Goal: Transaction & Acquisition: Purchase product/service

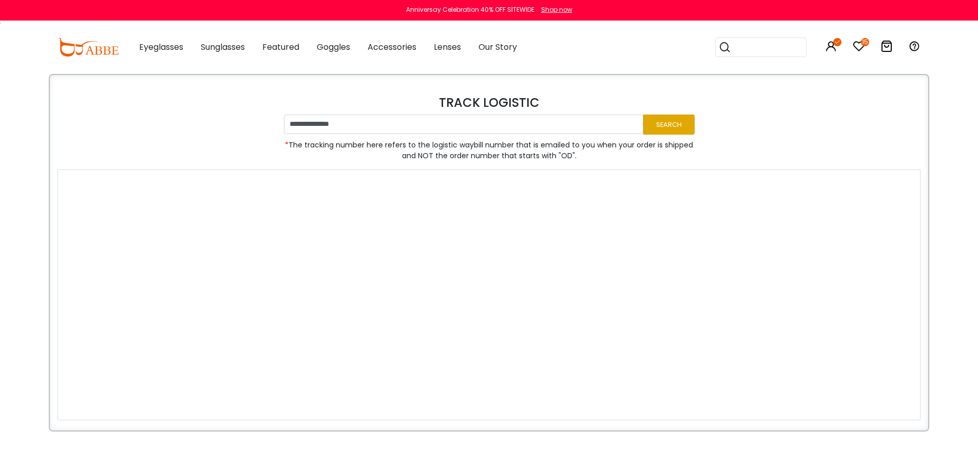
click at [659, 127] on button "Search" at bounding box center [668, 124] width 51 height 20
click at [861, 47] on icon at bounding box center [859, 46] width 12 height 12
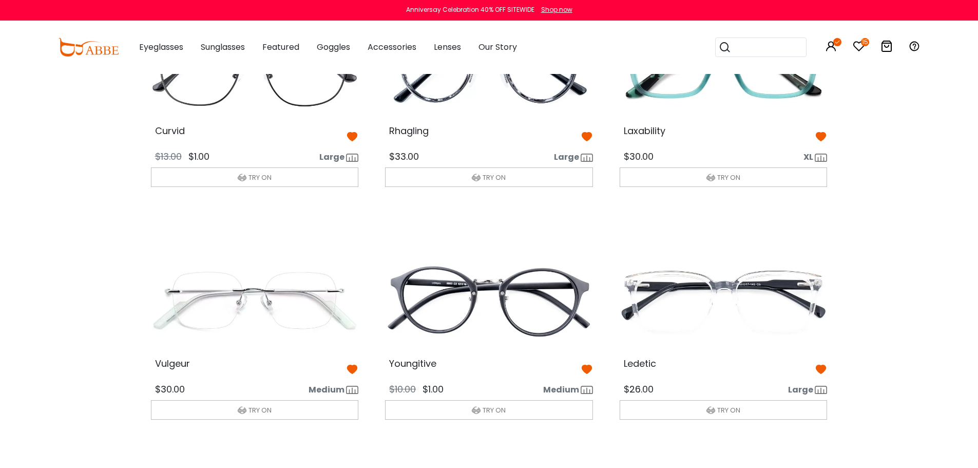
scroll to position [821, 0]
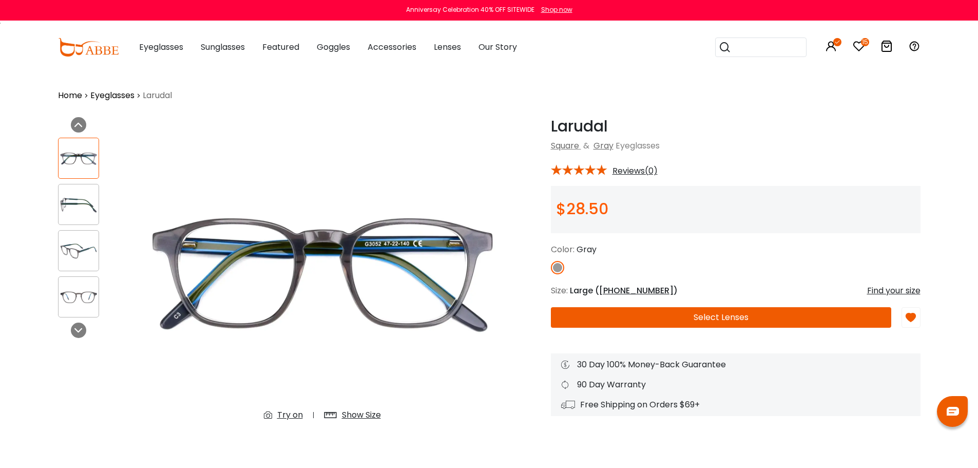
click at [56, 211] on div "Previous Next" at bounding box center [91, 285] width 77 height 336
click at [68, 206] on img at bounding box center [79, 205] width 40 height 20
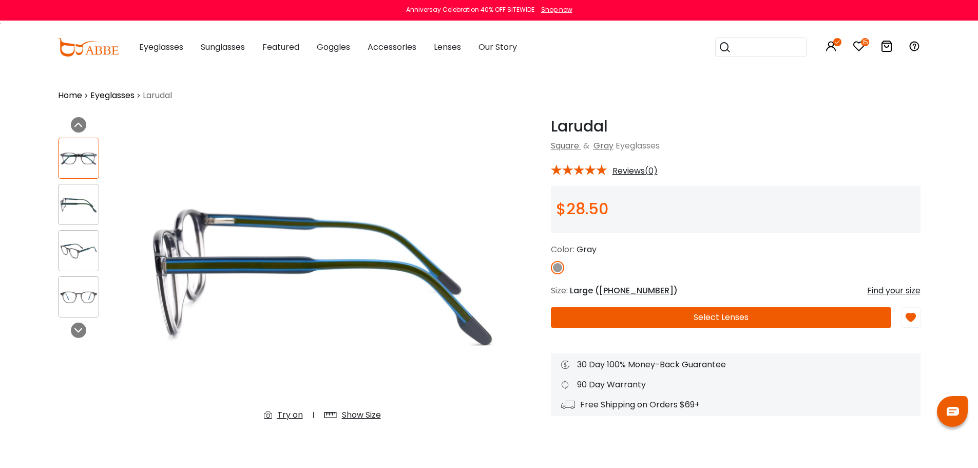
click at [66, 245] on img at bounding box center [79, 251] width 40 height 20
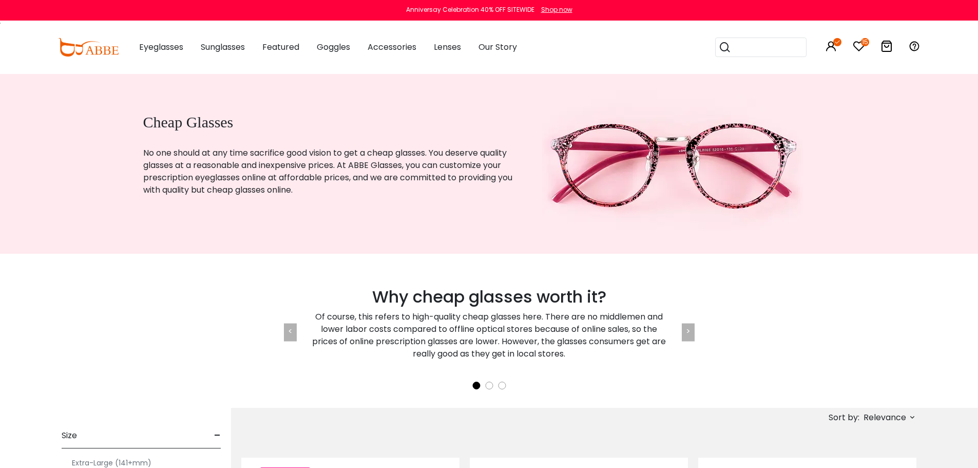
scroll to position [205, 0]
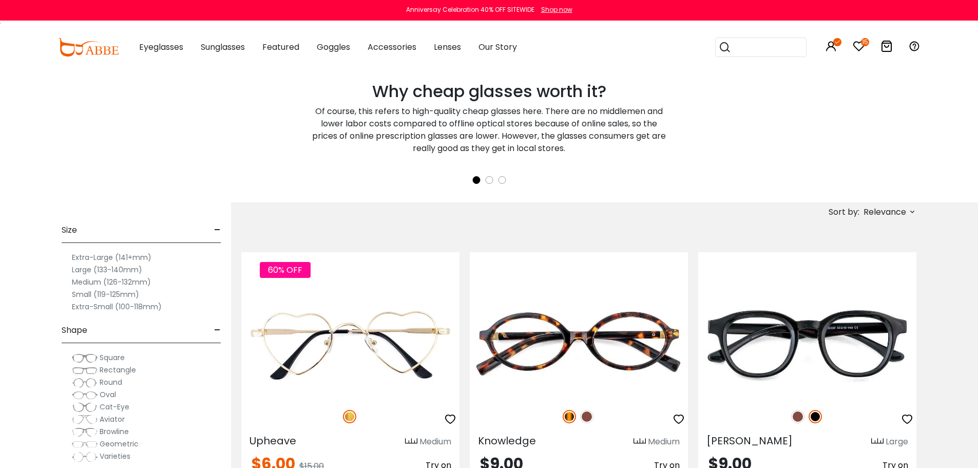
click at [907, 212] on span "Relevance" at bounding box center [888, 212] width 55 height 12
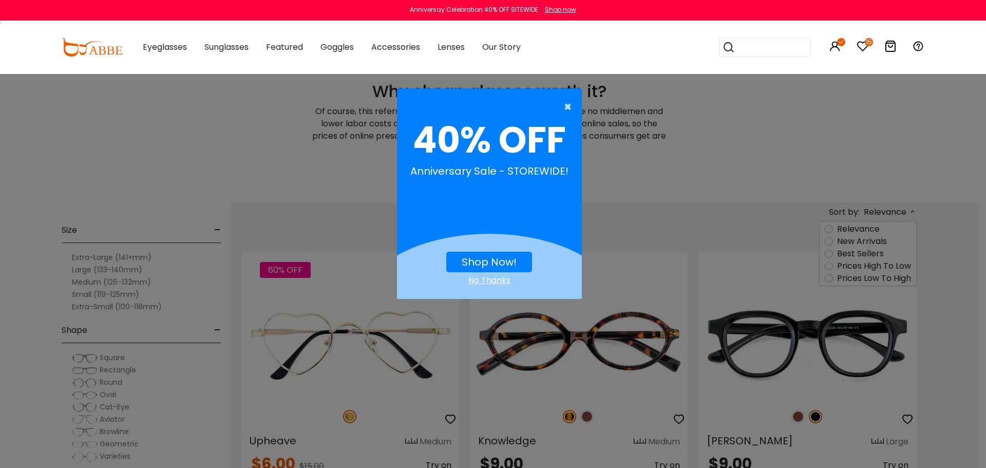
click at [567, 109] on span "×" at bounding box center [570, 107] width 13 height 21
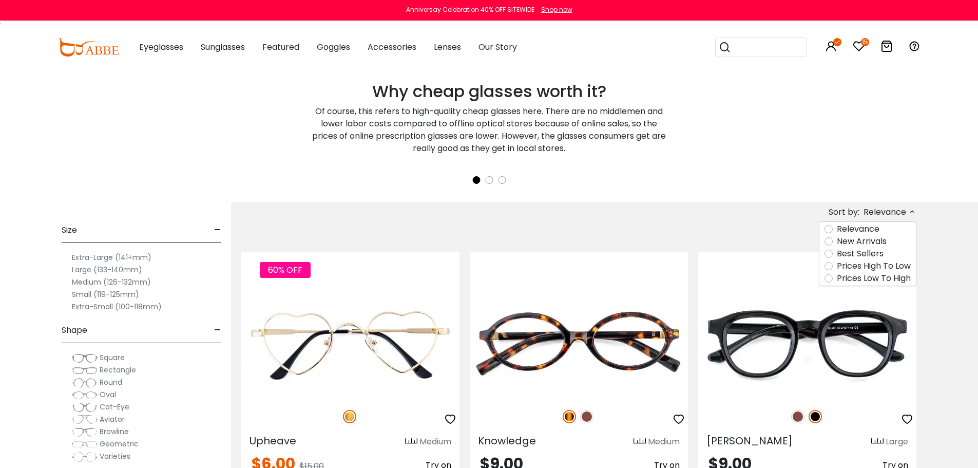
click at [837, 279] on label "Prices Low To High" at bounding box center [874, 278] width 74 height 12
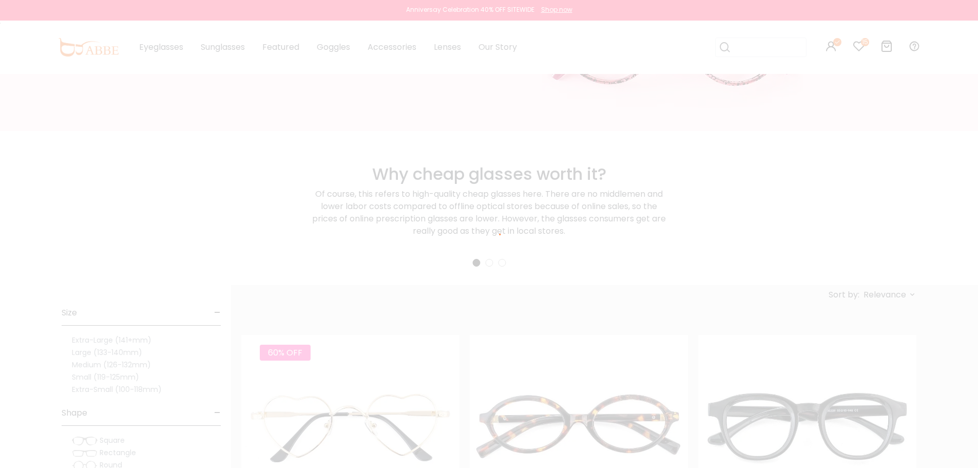
scroll to position [90, 0]
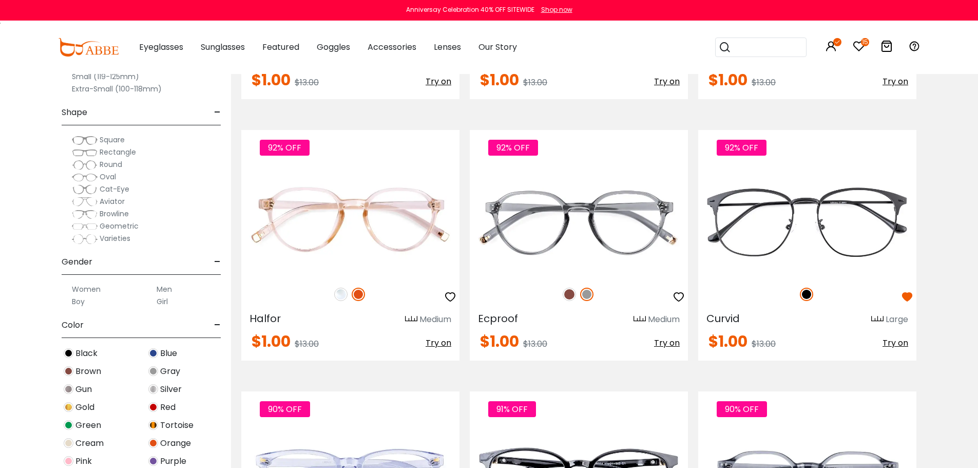
scroll to position [3491, 0]
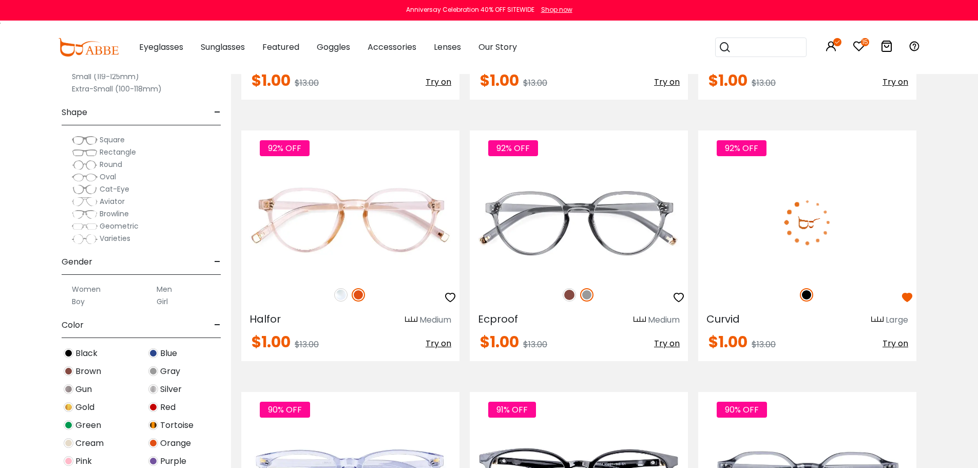
click at [847, 227] on img at bounding box center [807, 221] width 218 height 109
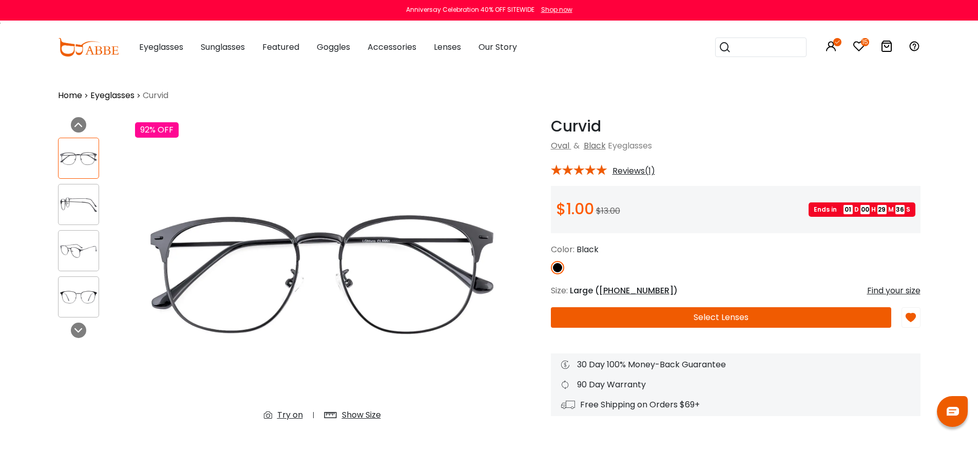
click at [298, 416] on div "Try on" at bounding box center [290, 415] width 26 height 12
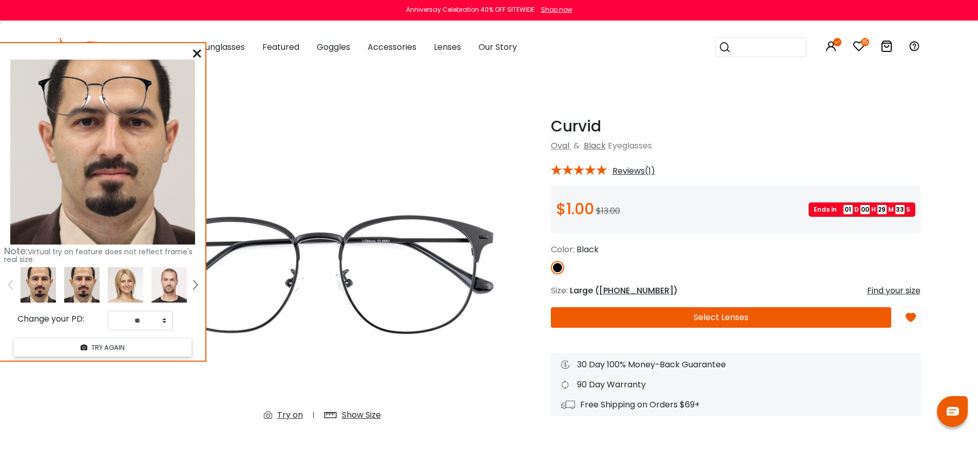
click at [81, 281] on img at bounding box center [81, 284] width 35 height 35
click at [148, 320] on select "** ** ** ** ** ** ** ** ** ** ** ** ** ** ** ** ** ** ** ** ** ** ** ** ** ** *…" at bounding box center [140, 321] width 65 height 20
select select "**"
click at [108, 311] on select "** ** ** ** ** ** ** ** ** ** ** ** ** ** ** ** ** ** ** ** ** ** ** ** ** ** *…" at bounding box center [140, 321] width 65 height 20
click at [192, 53] on div "Note: Virtual try on feature does not reflect frame's real size. Change your PD…" at bounding box center [102, 201] width 205 height 317
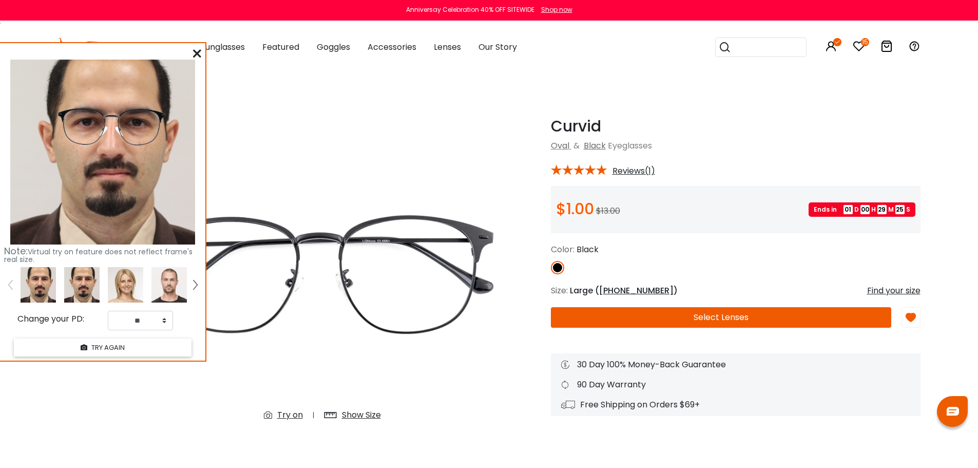
click at [195, 57] on icon at bounding box center [197, 53] width 8 height 8
